Goal: Navigation & Orientation: Find specific page/section

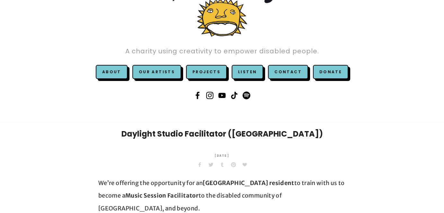
scroll to position [56, 0]
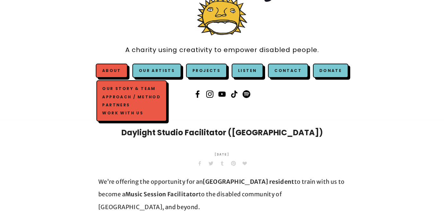
click at [127, 76] on span "About Our Story & Team Approach / Method Partners Work with us" at bounding box center [112, 71] width 32 height 14
click at [131, 90] on link "Our Story & Team" at bounding box center [131, 89] width 61 height 8
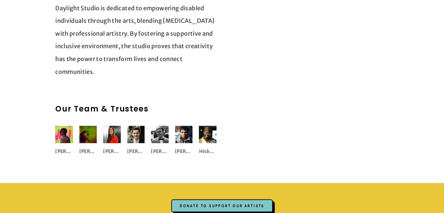
scroll to position [921, 0]
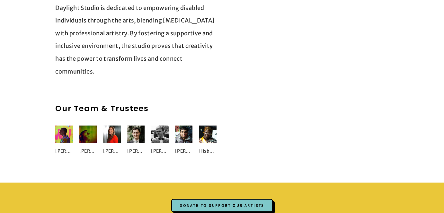
click at [206, 138] on img at bounding box center [208, 134] width 18 height 18
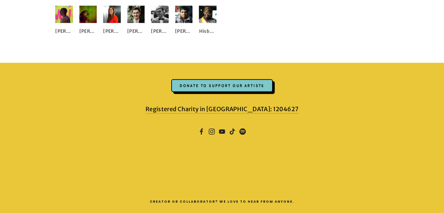
scroll to position [1041, 0]
